Goal: Information Seeking & Learning: Learn about a topic

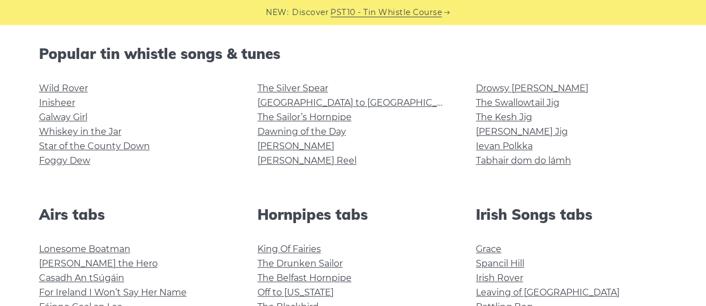
scroll to position [276, 0]
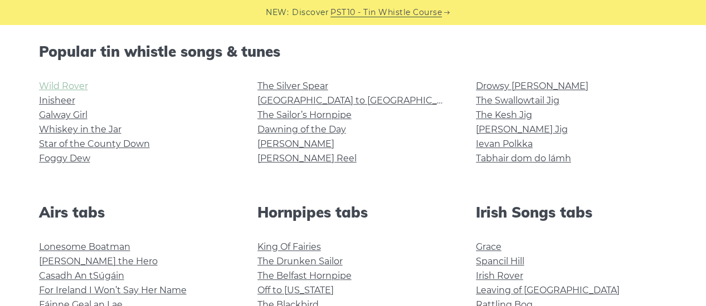
click at [69, 88] on link "Wild Rover" at bounding box center [63, 86] width 49 height 11
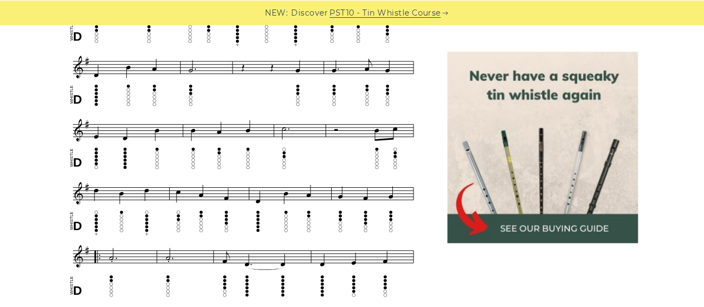
scroll to position [473, 0]
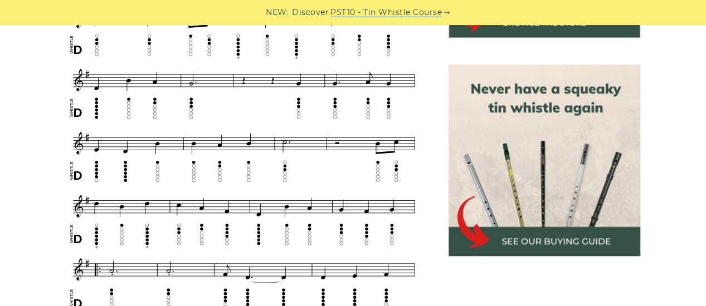
click at [241, 113] on img at bounding box center [243, 241] width 355 height 662
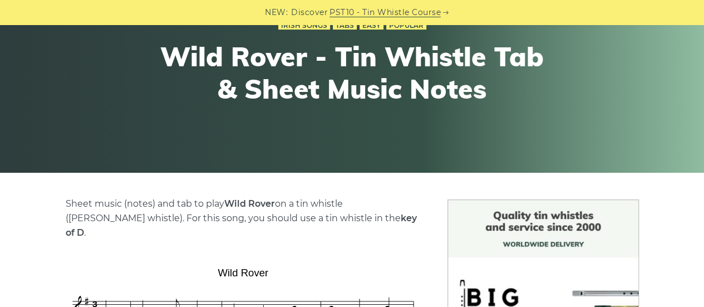
scroll to position [125, 0]
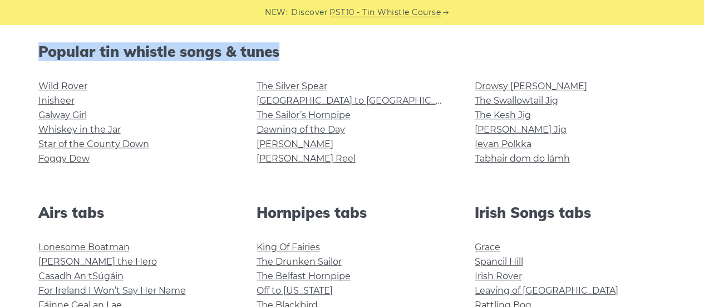
drag, startPoint x: 39, startPoint y: 49, endPoint x: 267, endPoint y: 47, distance: 228.3
copy h2 "Popular tin whistle songs & tunes"
click at [53, 101] on link "Inisheer" at bounding box center [56, 100] width 36 height 11
click at [70, 115] on link "Galway Girl" at bounding box center [62, 115] width 48 height 11
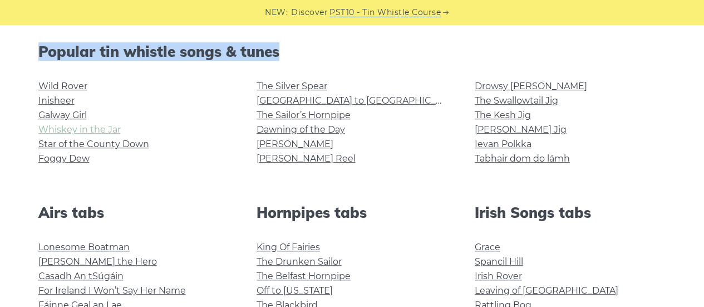
click at [85, 133] on link "Whiskey in the Jar" at bounding box center [79, 129] width 82 height 11
click at [74, 144] on link "Star of the County Down" at bounding box center [93, 144] width 111 height 11
click at [61, 162] on link "Foggy Dew" at bounding box center [63, 158] width 51 height 11
click at [291, 89] on link "The Silver Spear" at bounding box center [292, 86] width 71 height 11
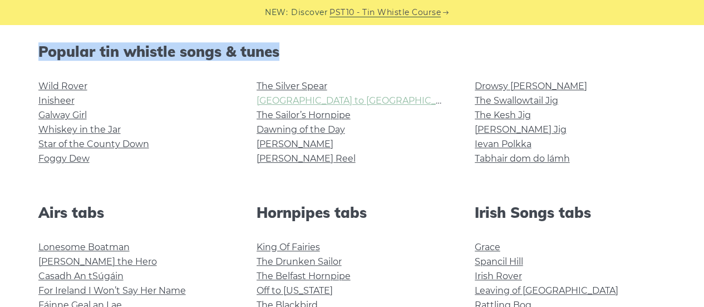
click at [272, 100] on link "[GEOGRAPHIC_DATA] to [GEOGRAPHIC_DATA]" at bounding box center [359, 100] width 205 height 11
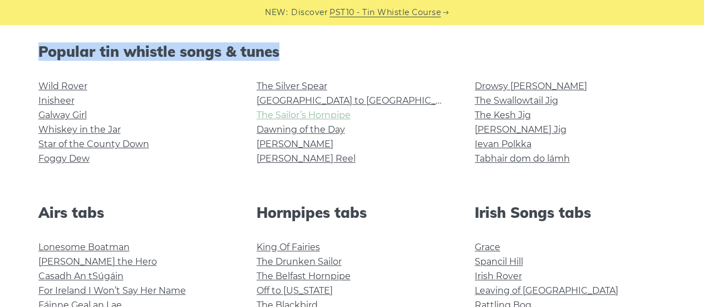
click at [313, 111] on link "The Sailor’s Hornpipe" at bounding box center [304, 115] width 94 height 11
click at [275, 130] on link "Dawning of the Day" at bounding box center [301, 129] width 89 height 11
click at [287, 145] on link "[PERSON_NAME]" at bounding box center [295, 144] width 77 height 11
click at [265, 159] on link "[PERSON_NAME] Reel" at bounding box center [306, 158] width 99 height 11
click at [508, 88] on link "Drowsy [PERSON_NAME]" at bounding box center [531, 86] width 112 height 11
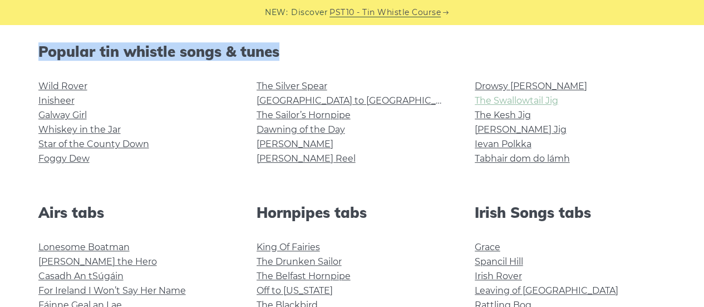
click at [493, 100] on link "The Swallowtail Jig" at bounding box center [517, 100] width 84 height 11
click at [512, 113] on link "The Kesh Jig" at bounding box center [503, 115] width 56 height 11
click at [503, 130] on link "[PERSON_NAME] Jig" at bounding box center [521, 129] width 92 height 11
click at [483, 145] on link "Ievan Polkka" at bounding box center [503, 144] width 57 height 11
click at [500, 159] on link "Tabhair dom do lámh" at bounding box center [522, 158] width 95 height 11
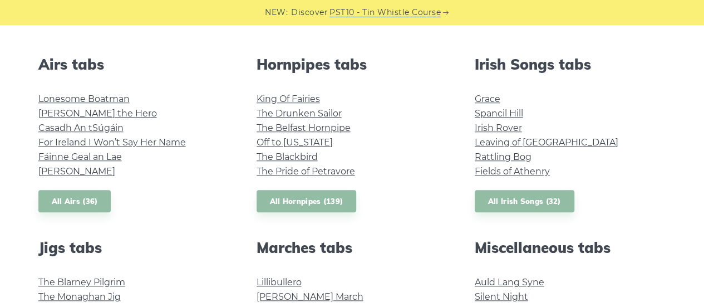
scroll to position [422, 0]
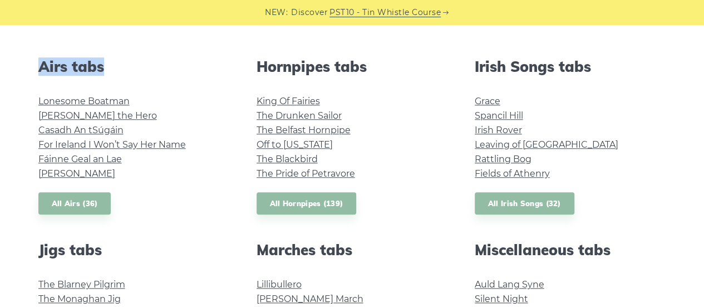
drag, startPoint x: 39, startPoint y: 66, endPoint x: 95, endPoint y: 62, distance: 56.4
click at [102, 63] on h2 "Airs tabs" at bounding box center [134, 66] width 192 height 17
copy h2 "Airs tabs"
click at [117, 102] on link "Lonesome Boatman" at bounding box center [83, 101] width 91 height 11
click at [102, 114] on link "Hector the Hero" at bounding box center [97, 115] width 119 height 11
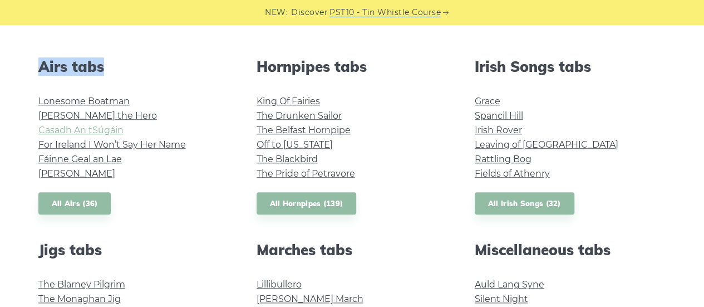
click at [90, 130] on link "Casadh An tSúgáin" at bounding box center [80, 130] width 85 height 11
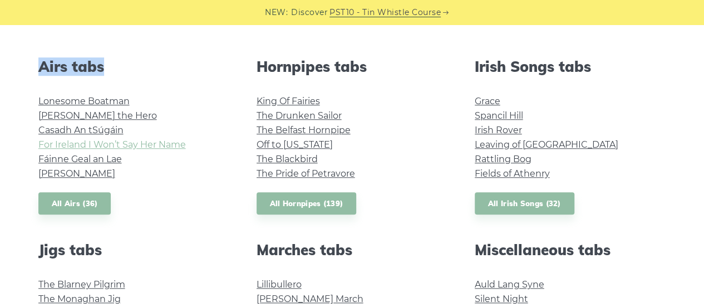
click at [90, 143] on link "For Ireland I Won’t Say Her Name" at bounding box center [112, 144] width 148 height 11
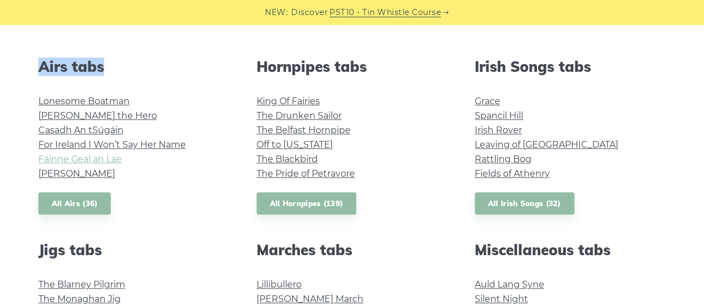
click at [77, 156] on link "Fáinne Geal an Lae" at bounding box center [80, 159] width 84 height 11
click at [54, 171] on link "Planxty Davis" at bounding box center [76, 173] width 77 height 11
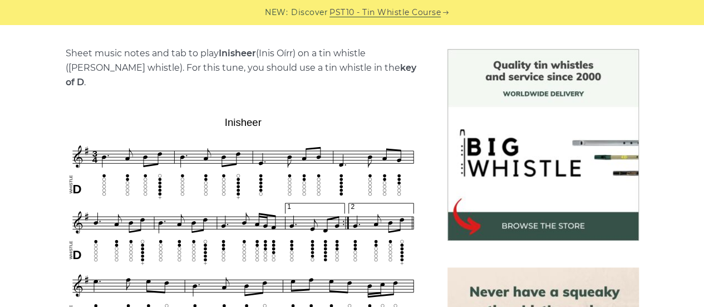
scroll to position [272, 0]
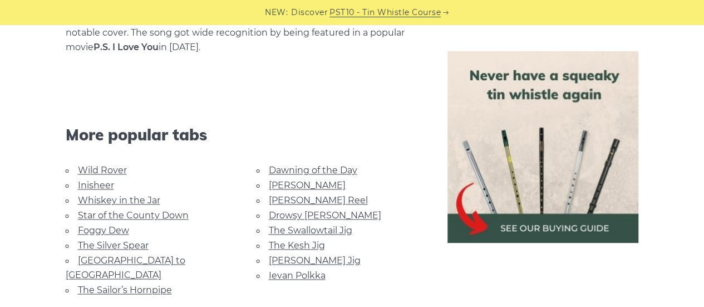
scroll to position [727, 0]
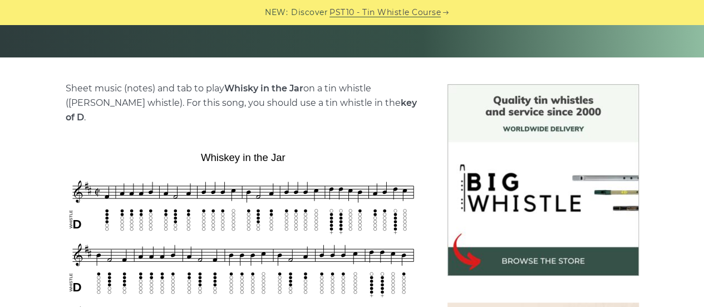
scroll to position [224, 0]
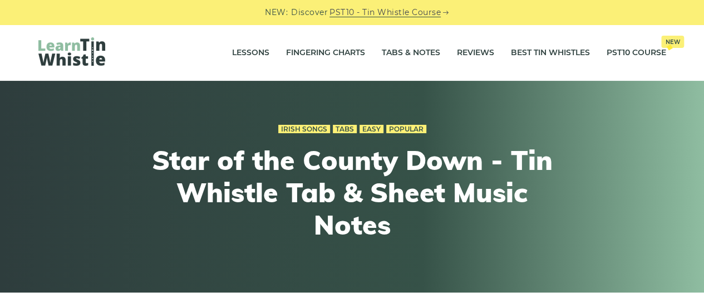
scroll to position [268, 0]
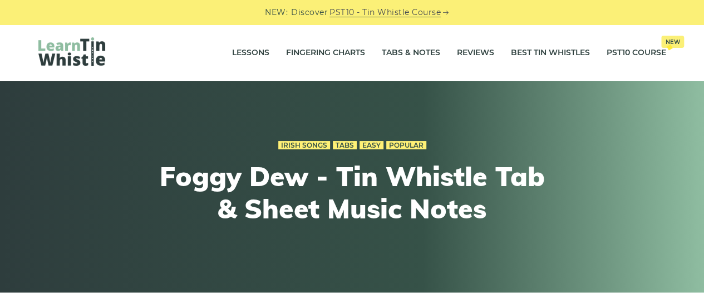
scroll to position [268, 0]
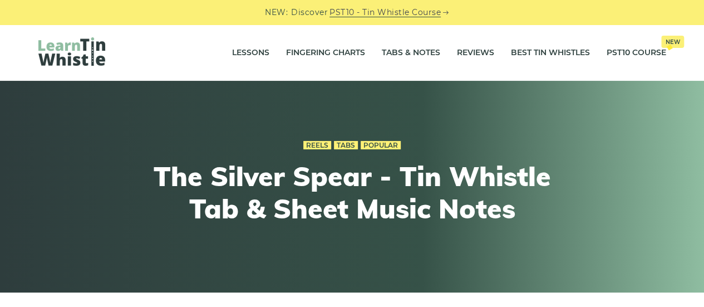
scroll to position [268, 0]
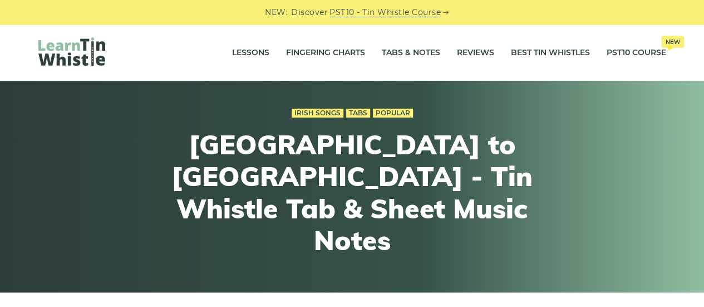
scroll to position [268, 0]
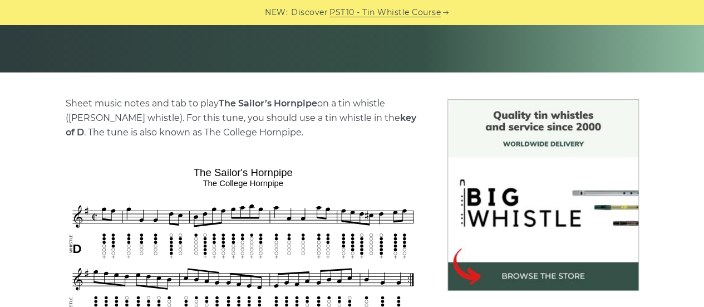
scroll to position [268, 0]
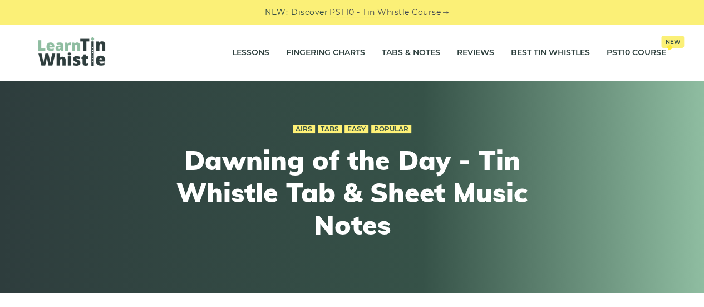
scroll to position [268, 0]
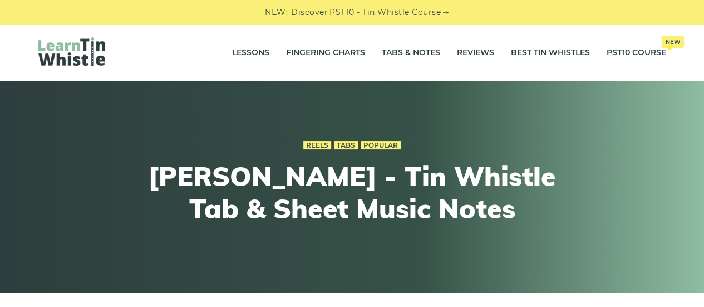
scroll to position [268, 0]
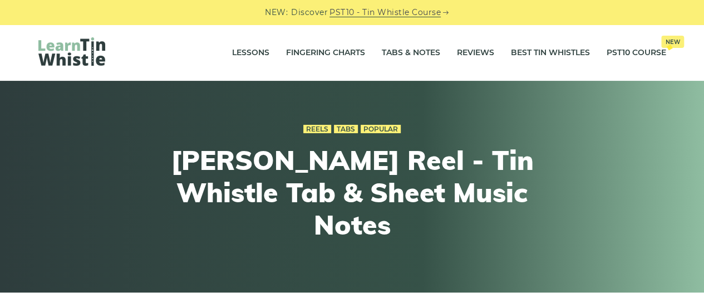
scroll to position [268, 0]
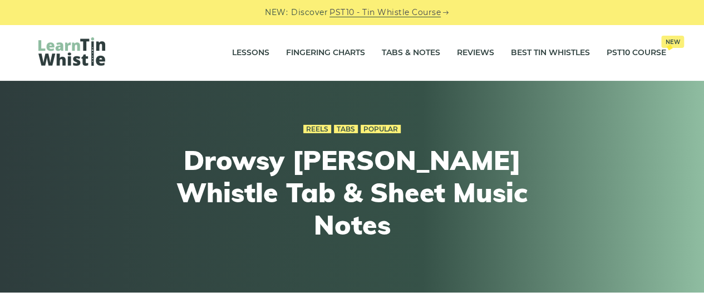
scroll to position [268, 0]
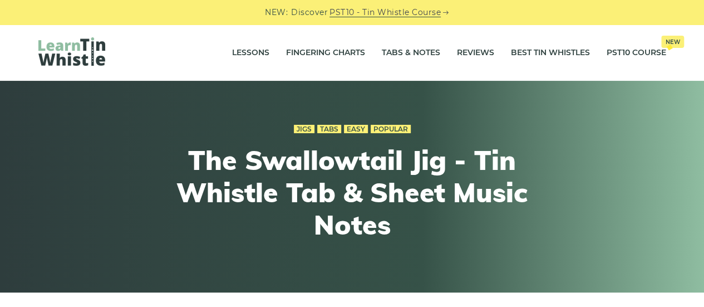
scroll to position [268, 0]
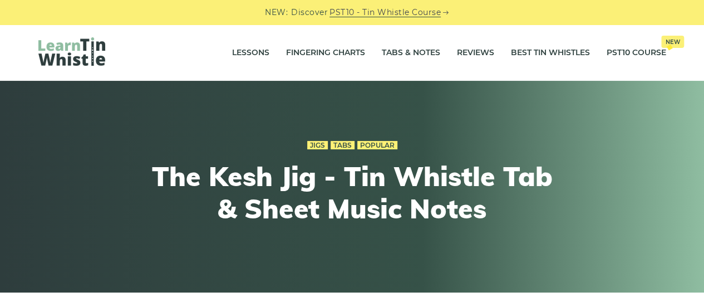
scroll to position [268, 0]
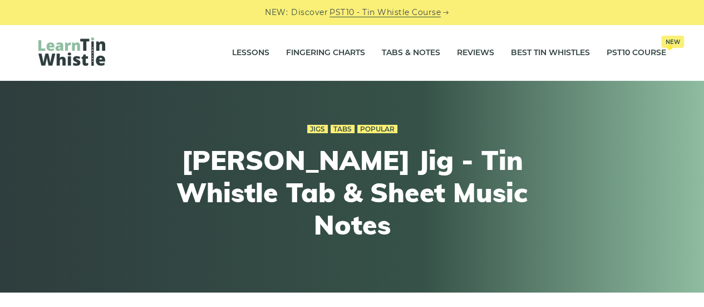
scroll to position [268, 0]
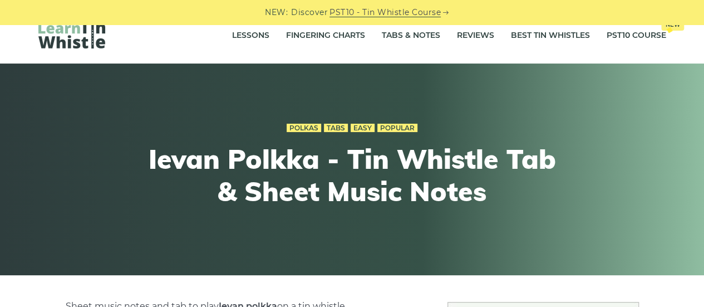
scroll to position [268, 0]
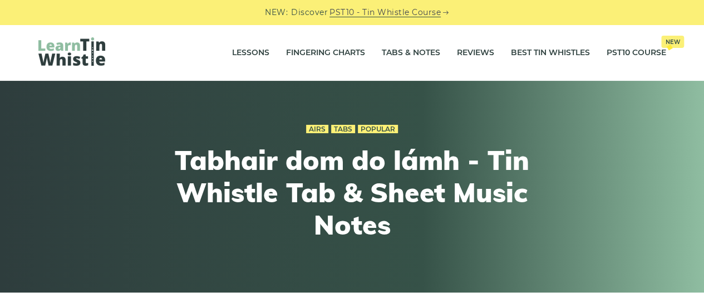
scroll to position [268, 0]
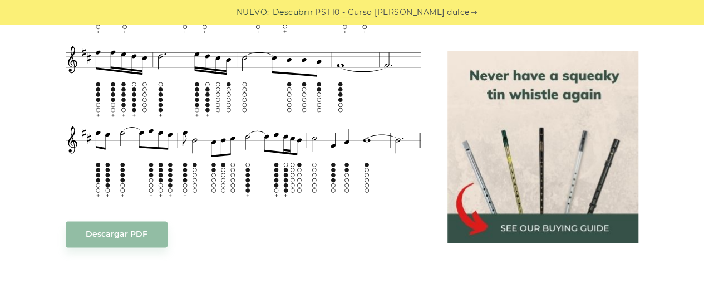
scroll to position [648, 0]
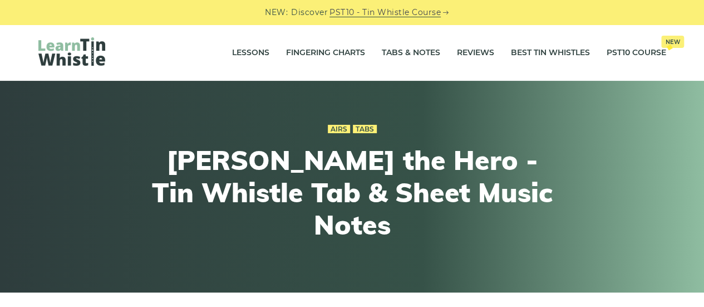
scroll to position [268, 0]
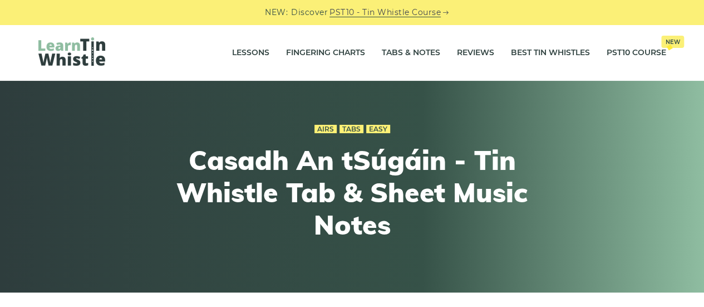
scroll to position [268, 0]
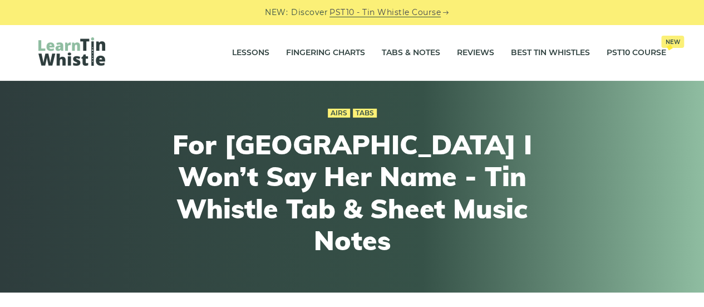
scroll to position [268, 0]
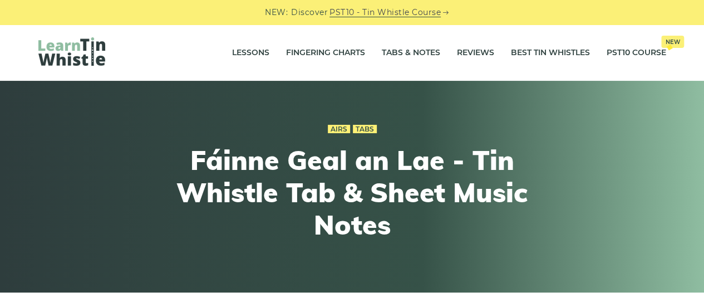
scroll to position [268, 0]
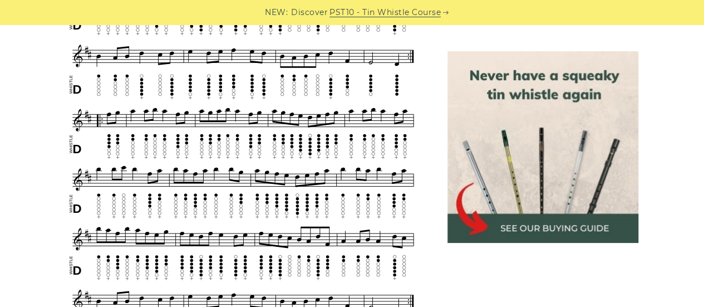
scroll to position [531, 0]
